Goal: Task Accomplishment & Management: Manage account settings

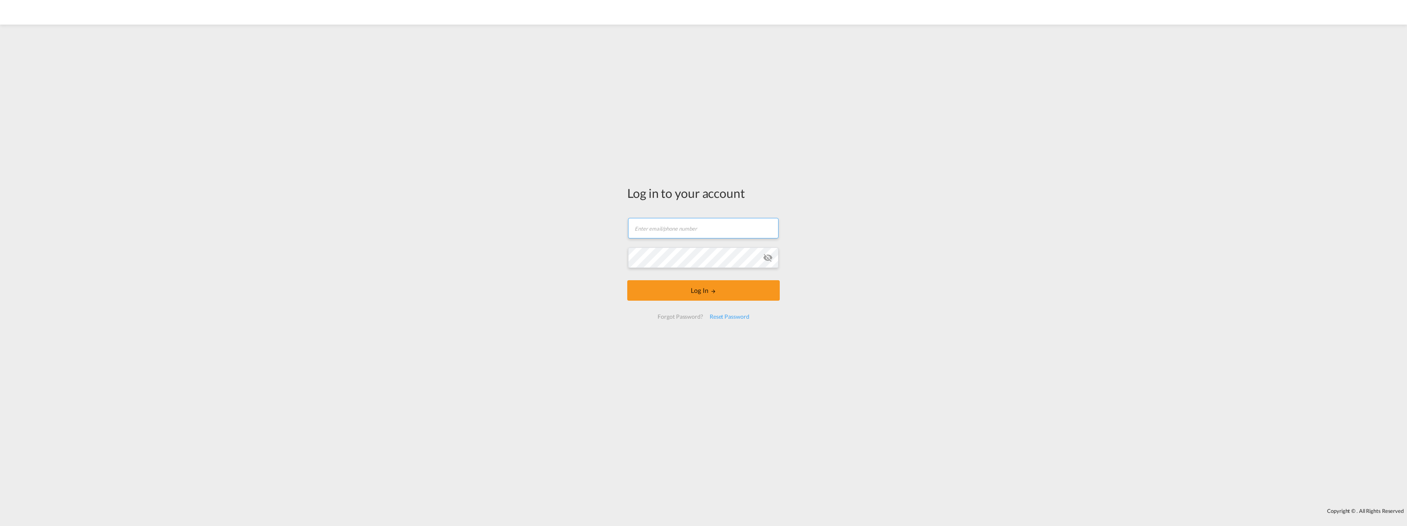
click at [661, 225] on input "text" at bounding box center [703, 228] width 150 height 20
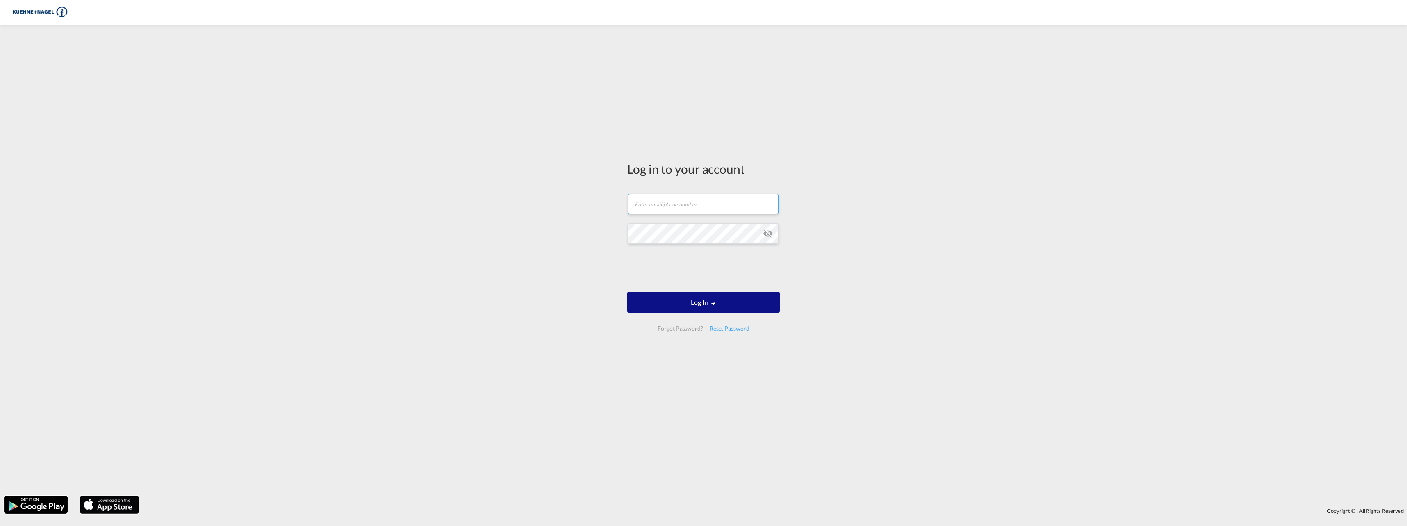
click at [673, 207] on input "text" at bounding box center [703, 204] width 150 height 20
click at [682, 203] on input "[EMAIL_ADDRESS][PERSON_NAME][DOMAIN_NAME]" at bounding box center [703, 204] width 150 height 20
type input "[EMAIL_ADDRESS][PERSON_NAME][DOMAIN_NAME]"
click at [627, 292] on button "Log In" at bounding box center [703, 302] width 152 height 20
